Goal: Information Seeking & Learning: Learn about a topic

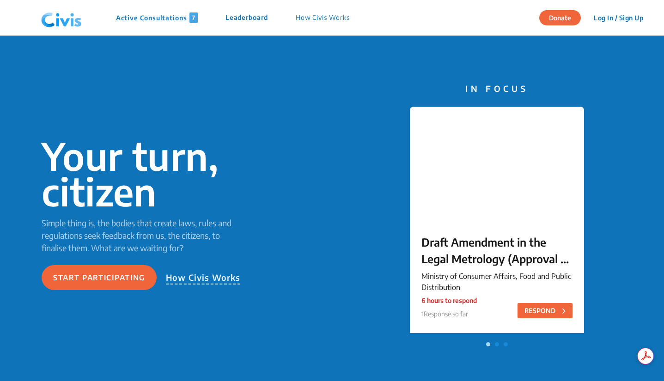
click at [332, 16] on p "How Civis Works" at bounding box center [323, 17] width 54 height 11
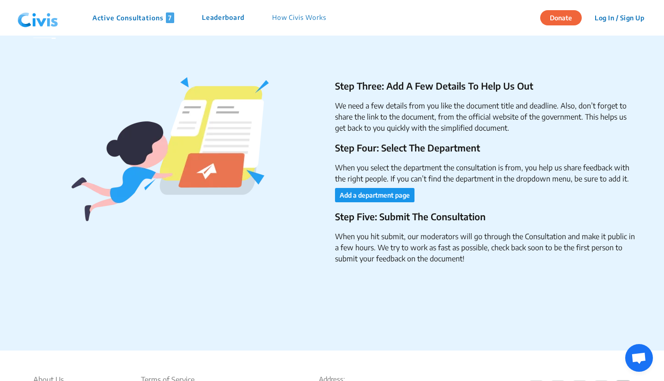
scroll to position [1545, 0]
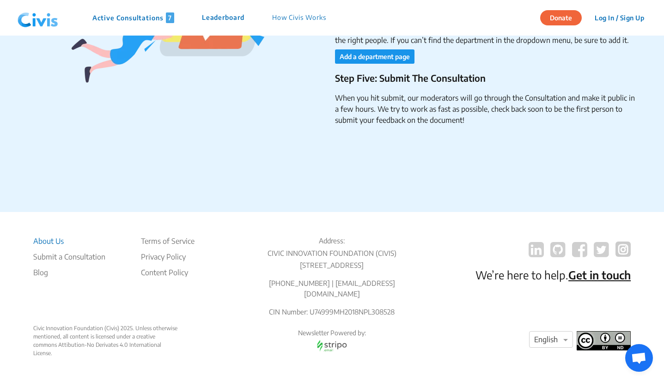
click at [62, 240] on li "About Us" at bounding box center [69, 241] width 72 height 11
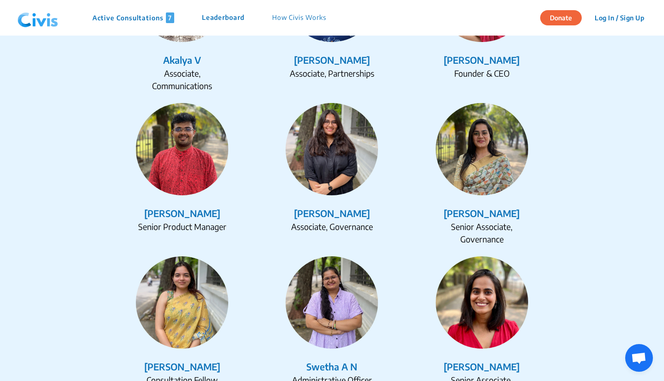
scroll to position [1067, 0]
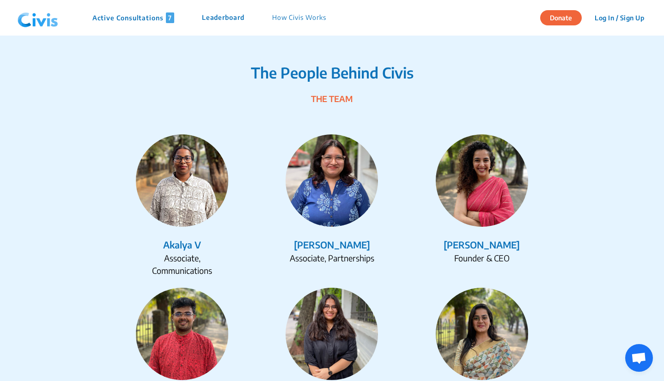
click at [28, 14] on img at bounding box center [38, 18] width 48 height 28
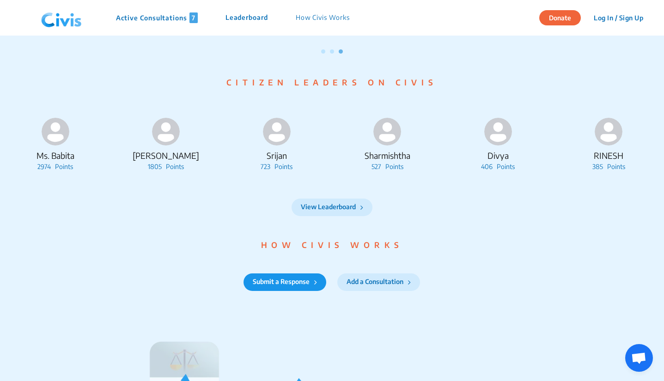
scroll to position [971, 0]
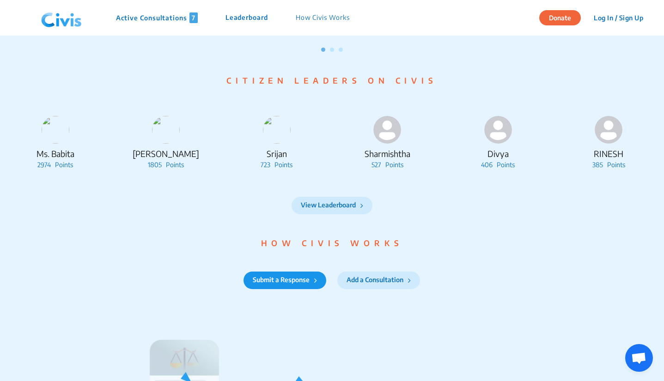
click at [432, 189] on div "Ms. Babita 2974 Points [PERSON_NAME] 1805 Points Srijan 723 Points [PERSON_NAME…" at bounding box center [332, 142] width 664 height 96
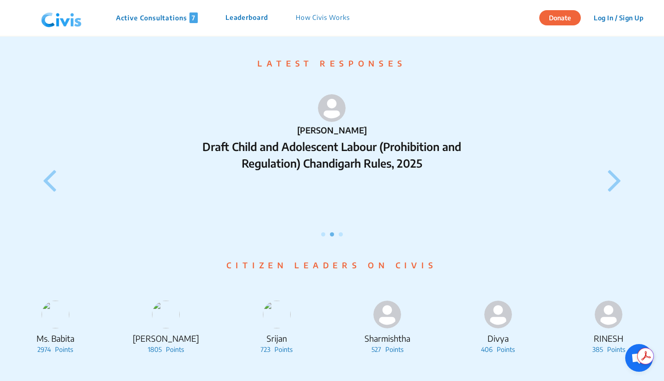
scroll to position [0, 0]
click at [627, 199] on div at bounding box center [332, 211] width 598 height 50
click at [619, 194] on icon at bounding box center [615, 179] width 14 height 39
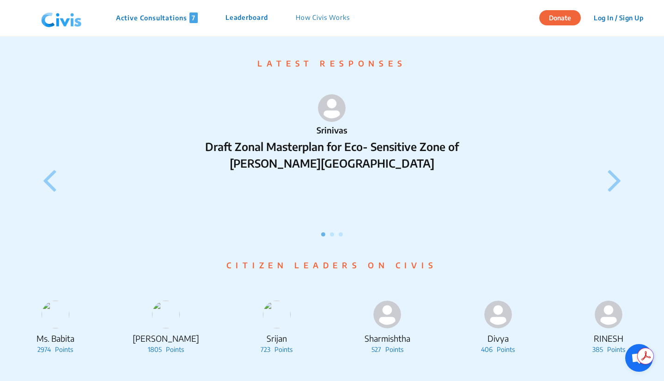
click at [619, 194] on icon at bounding box center [615, 179] width 14 height 39
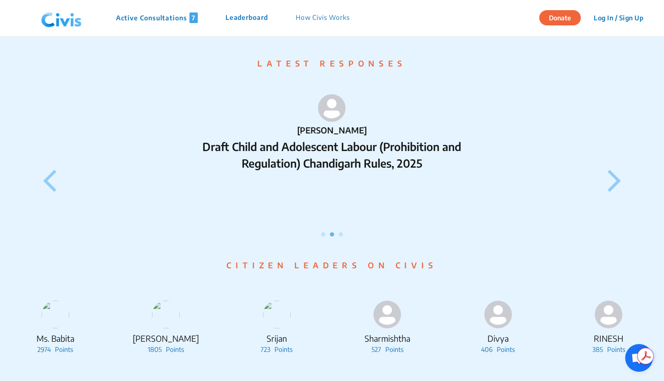
click at [619, 194] on icon at bounding box center [615, 179] width 14 height 39
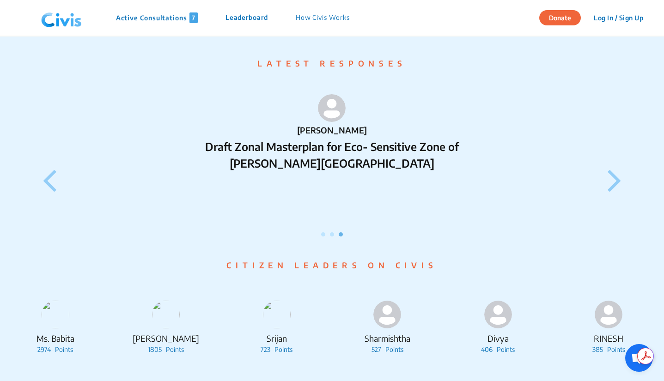
click at [619, 194] on icon at bounding box center [615, 179] width 14 height 39
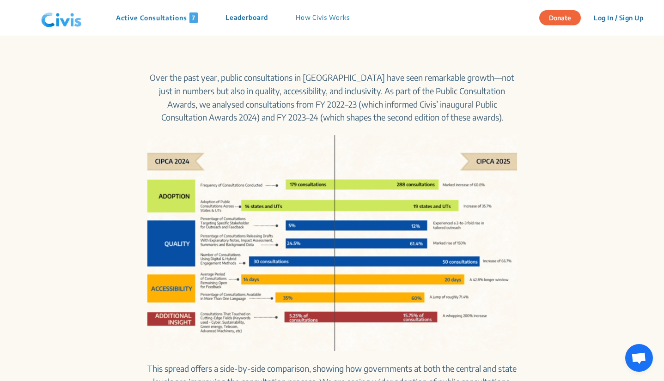
scroll to position [370, 0]
